Goal: Task Accomplishment & Management: Manage account settings

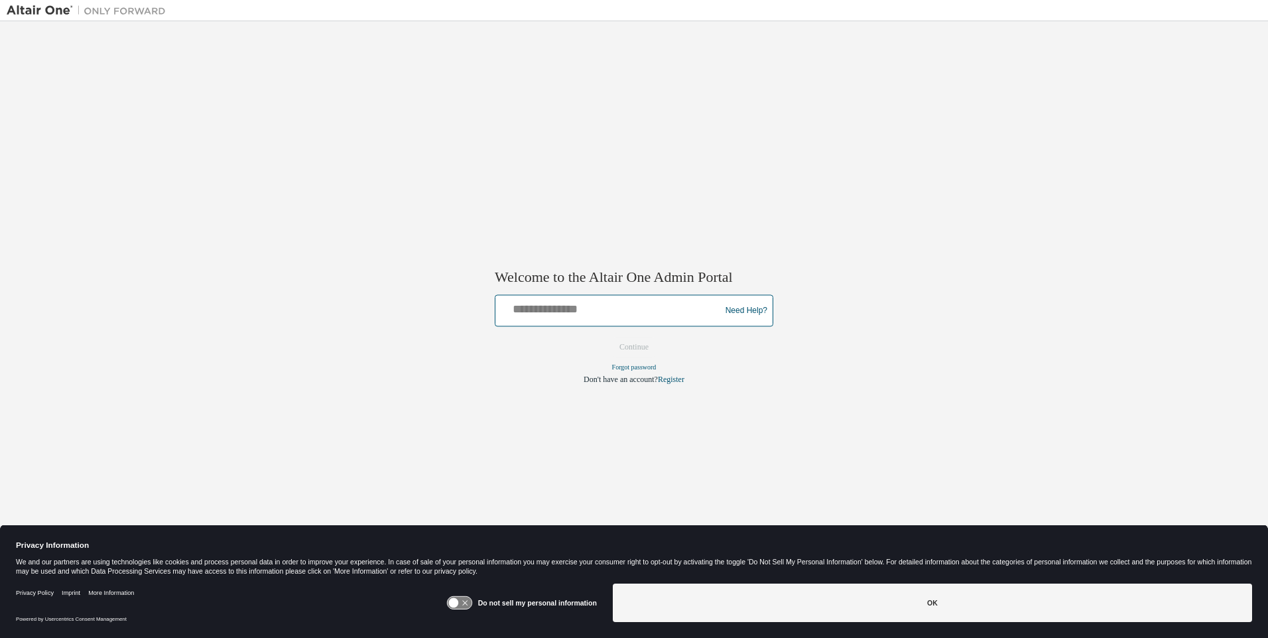
click at [610, 308] on input "text" at bounding box center [610, 308] width 218 height 19
type input "**********"
click at [634, 348] on button "Continue" at bounding box center [634, 348] width 57 height 20
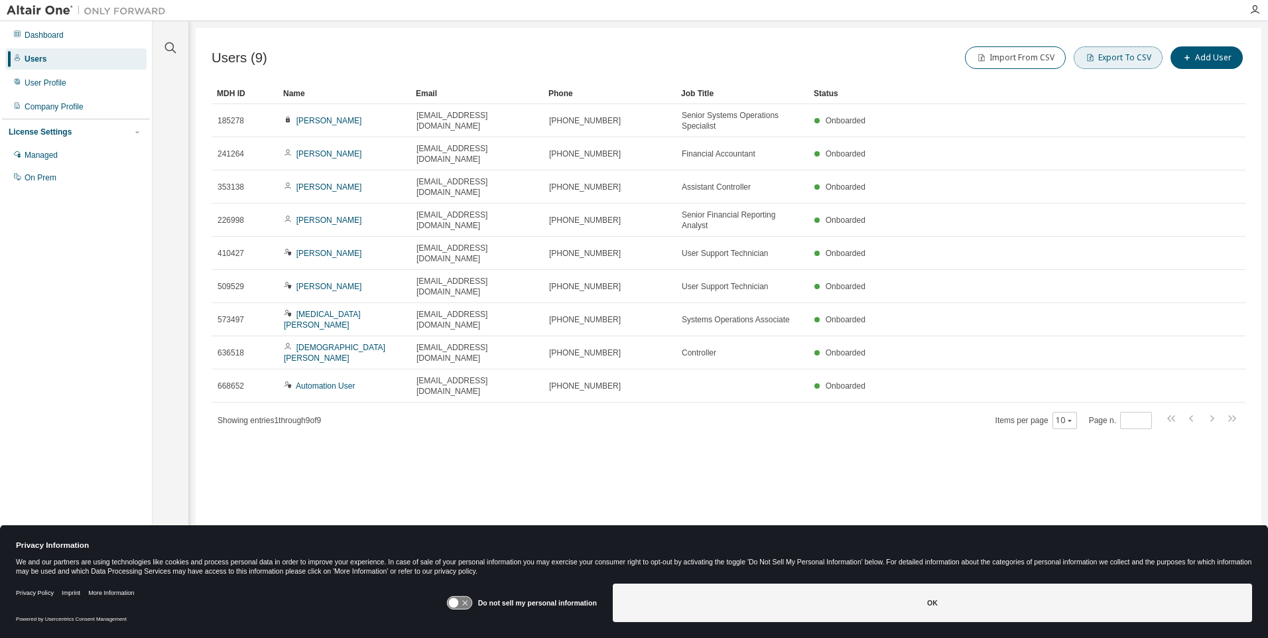
click at [1121, 58] on button "Export To CSV" at bounding box center [1118, 57] width 89 height 23
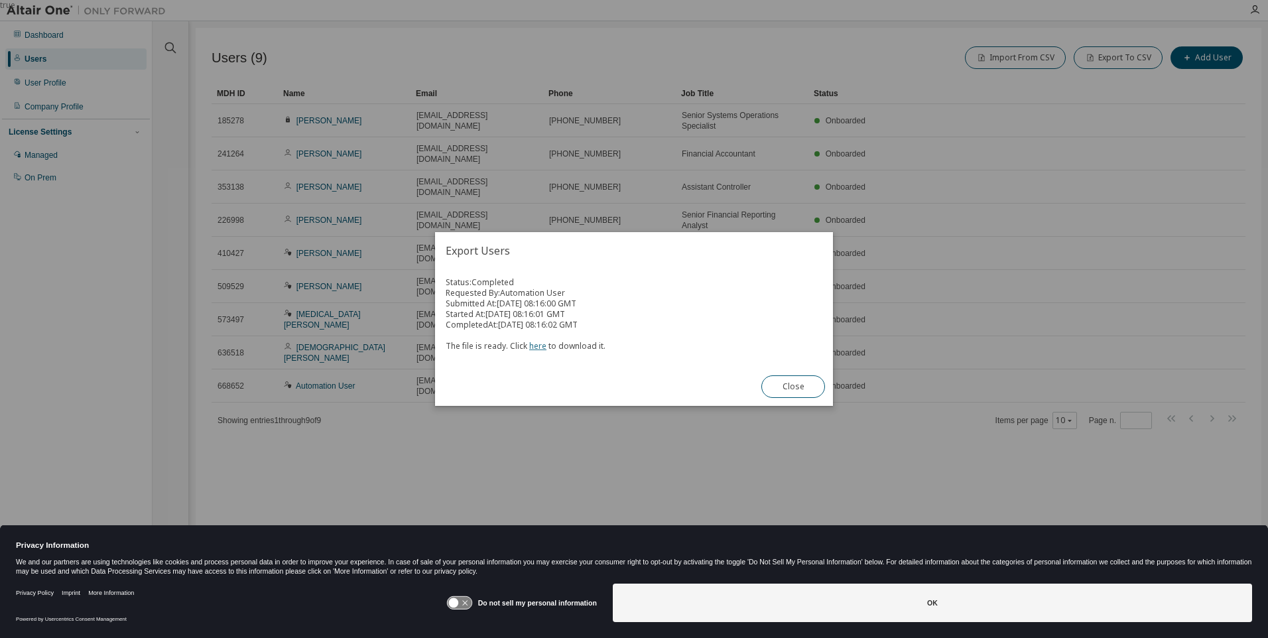
click at [535, 346] on link "here" at bounding box center [537, 345] width 17 height 11
click at [793, 387] on button "Close" at bounding box center [794, 387] width 64 height 23
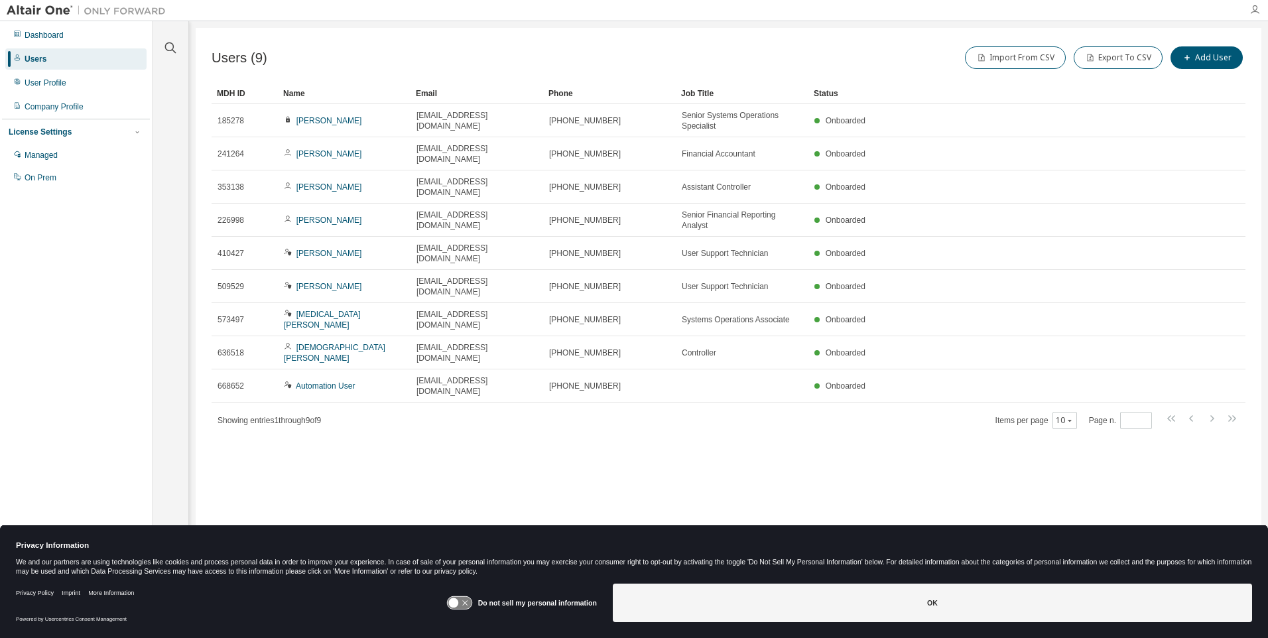
click at [1255, 10] on icon "button" at bounding box center [1255, 10] width 11 height 11
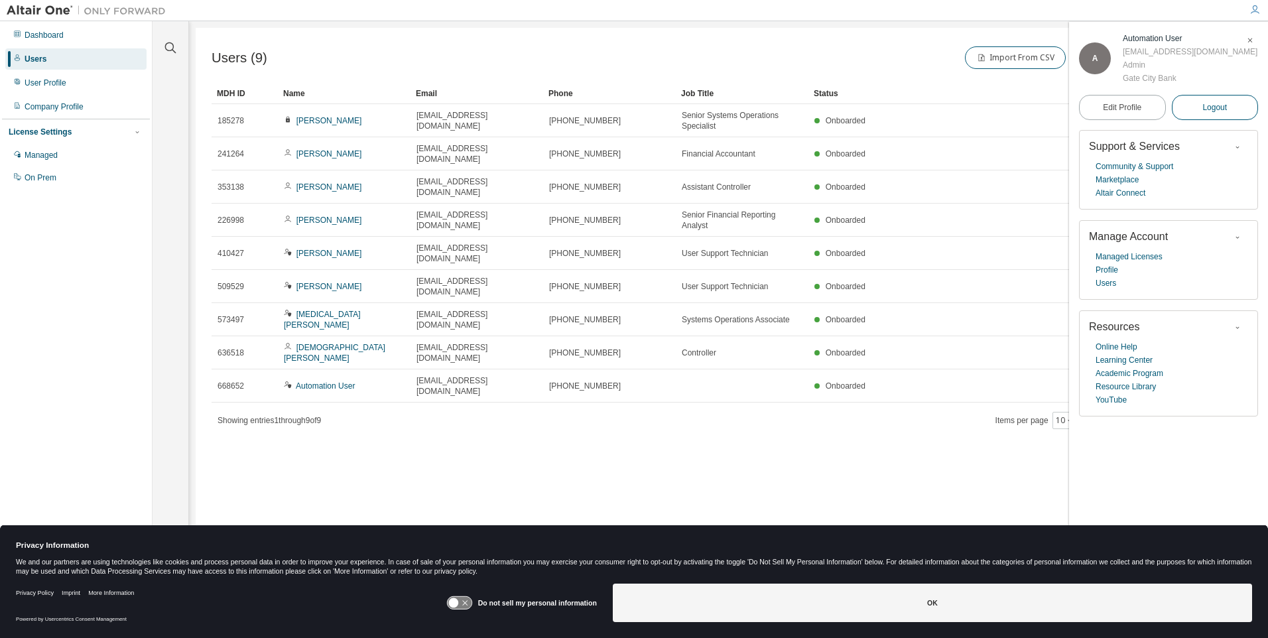
click at [1215, 114] on span "Logout" at bounding box center [1215, 107] width 25 height 13
